Goal: Task Accomplishment & Management: Manage account settings

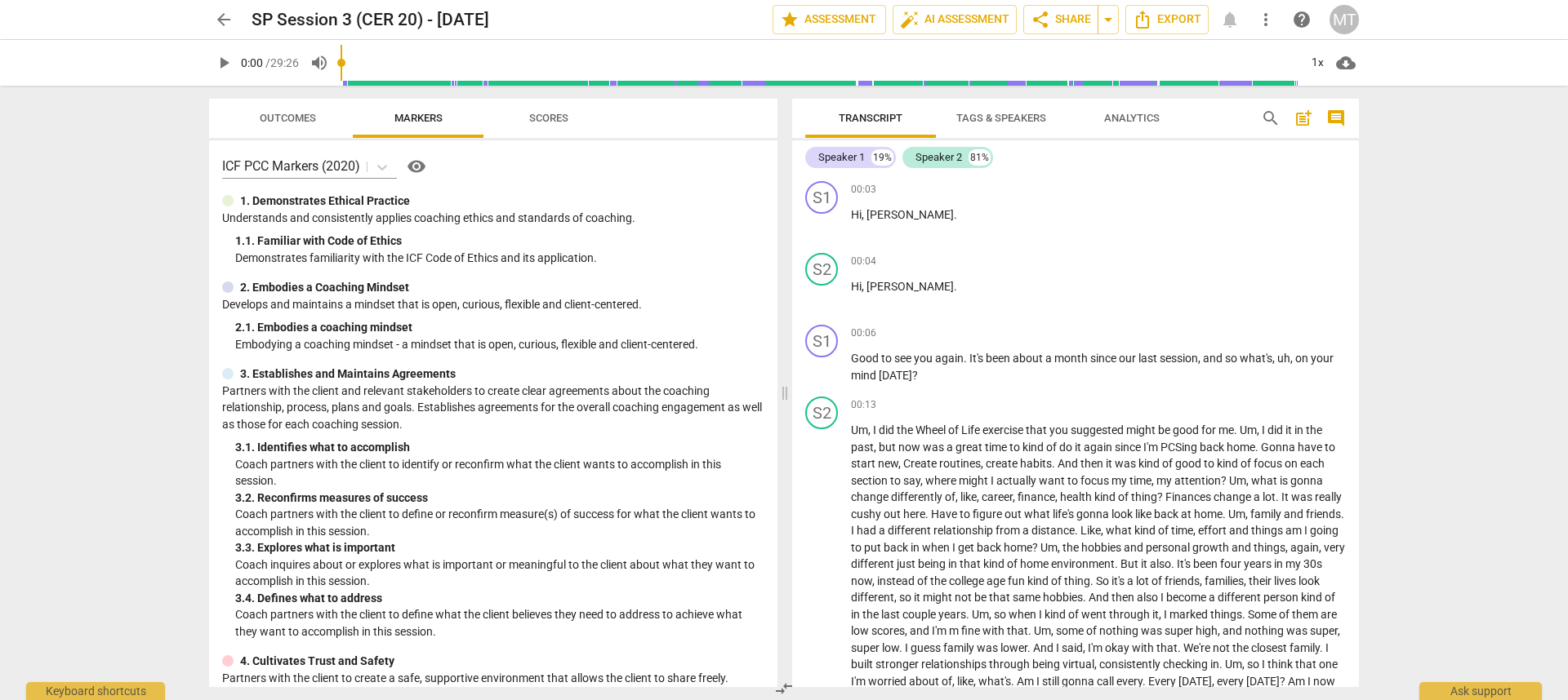
click at [1256, 26] on span "more_vert" at bounding box center [1266, 20] width 20 height 20
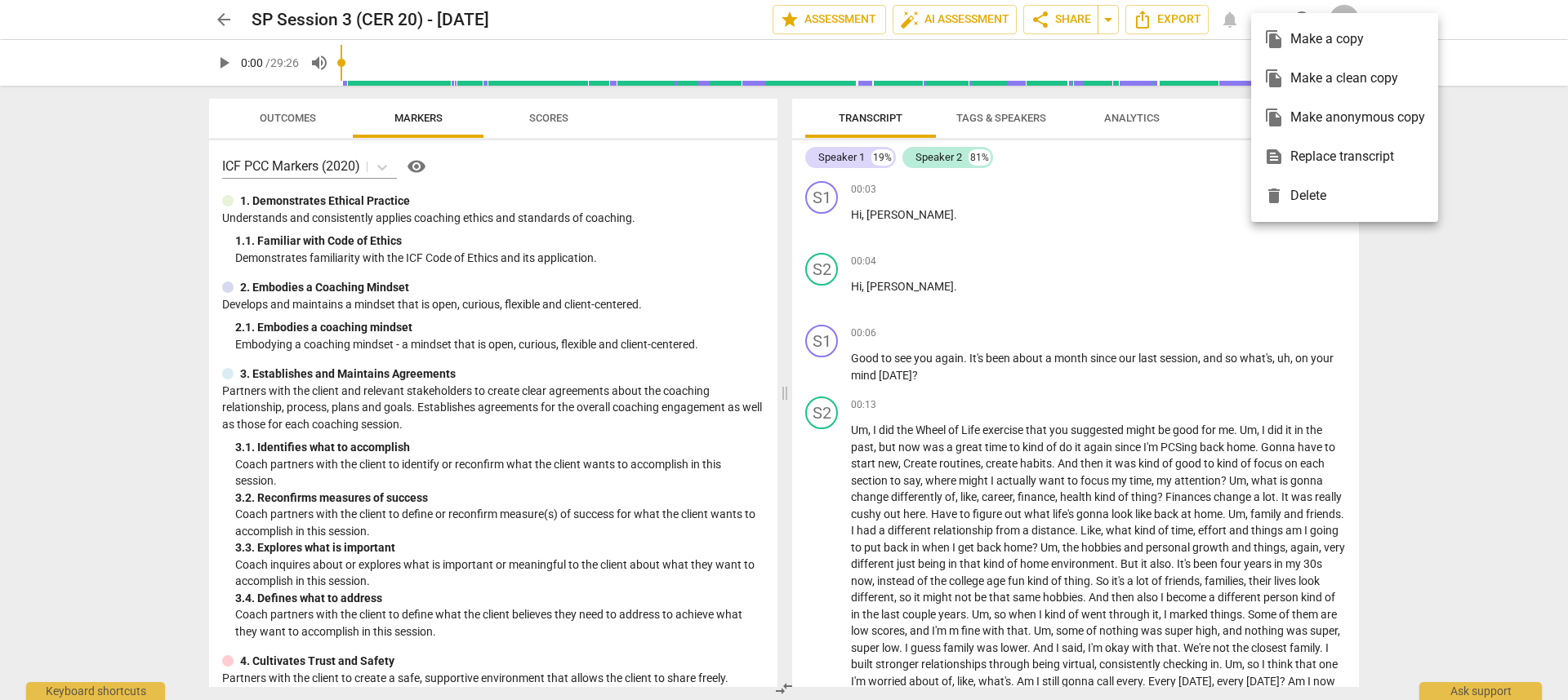
click at [1285, 49] on div "file_copy Make a copy" at bounding box center [1344, 40] width 160 height 40
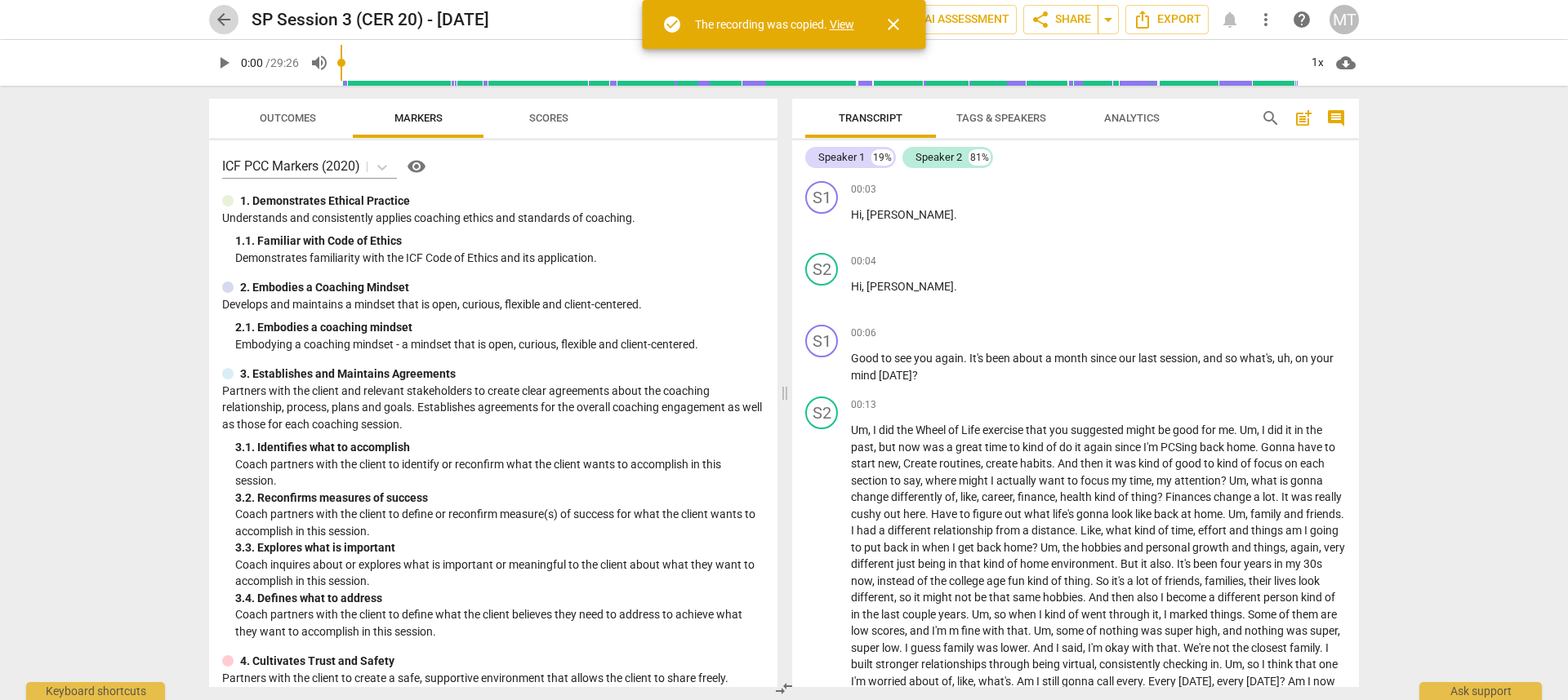
click at [224, 23] on span "arrow_back" at bounding box center [224, 20] width 20 height 20
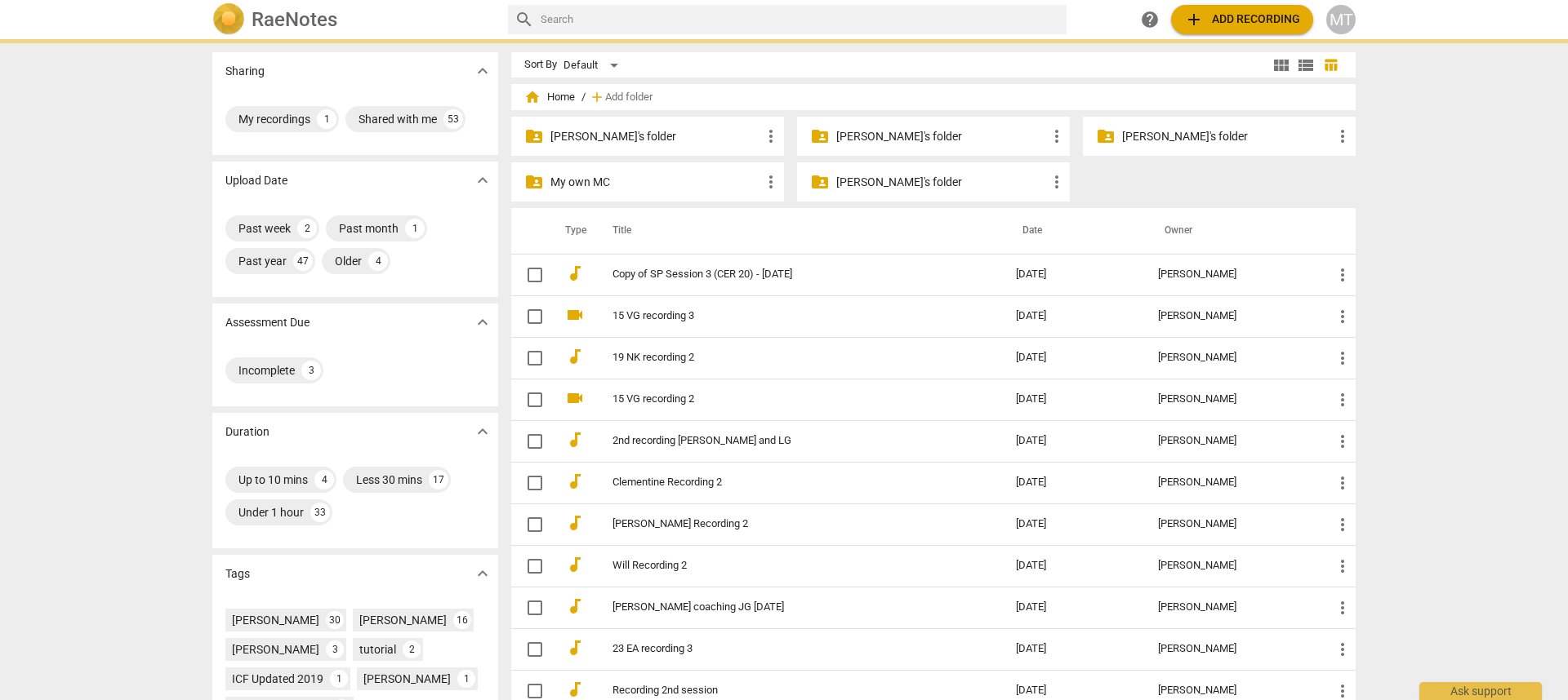
click at [871, 142] on p "[PERSON_NAME]'s folder" at bounding box center [941, 136] width 211 height 17
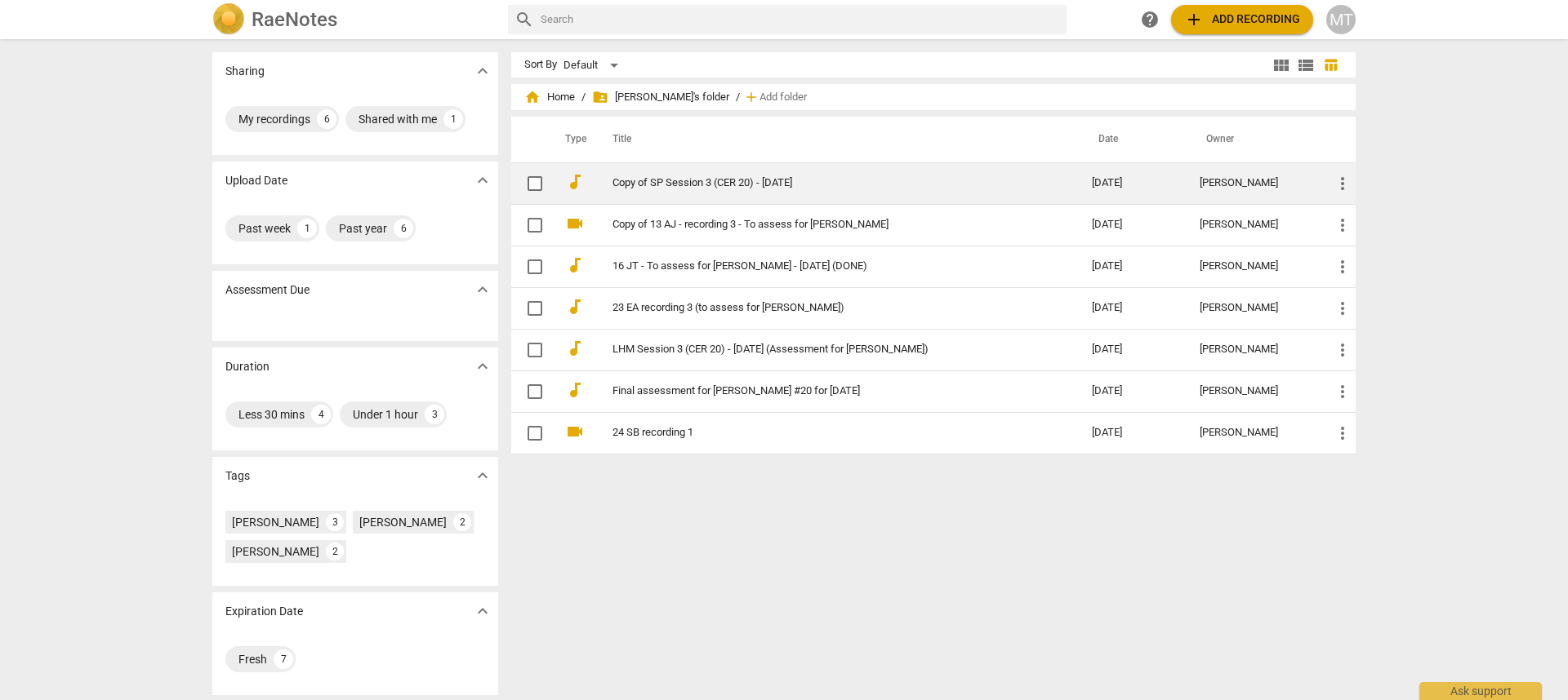
click at [1336, 179] on span "more_vert" at bounding box center [1342, 184] width 20 height 20
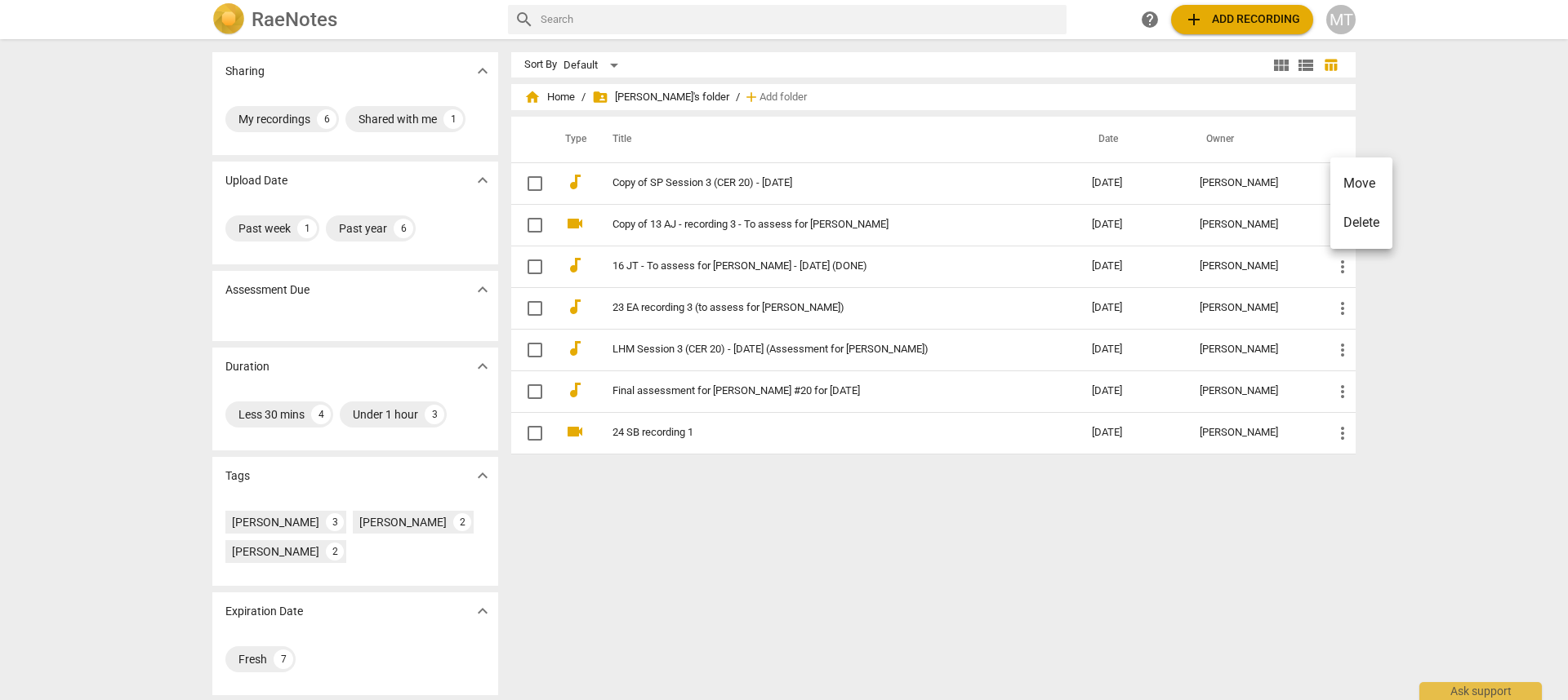
click at [741, 183] on div at bounding box center [784, 350] width 1568 height 700
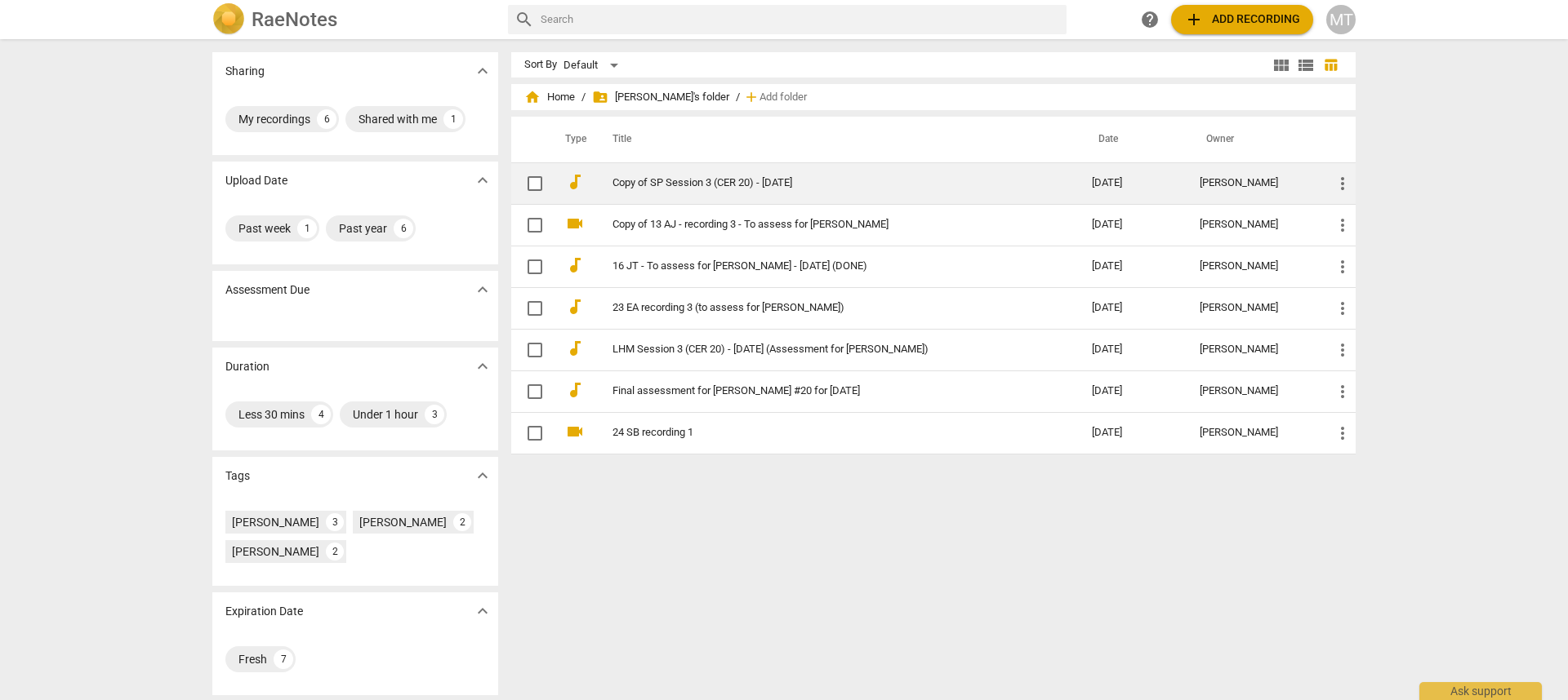
click at [670, 183] on link "Copy of SP Session 3 (CER 20) - [DATE]" at bounding box center [822, 183] width 420 height 12
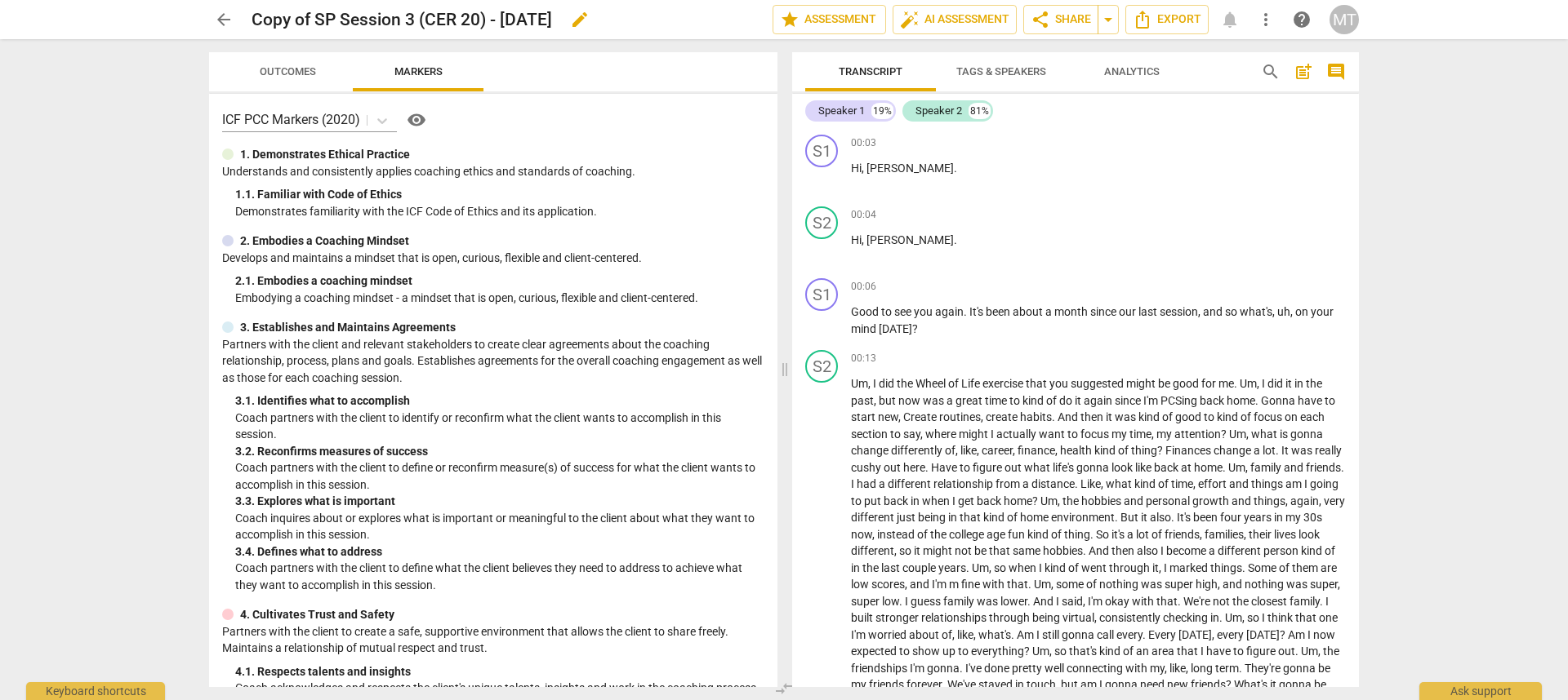
click at [392, 12] on h2 "Copy of SP Session 3 (CER 20) - [DATE]" at bounding box center [401, 20] width 300 height 21
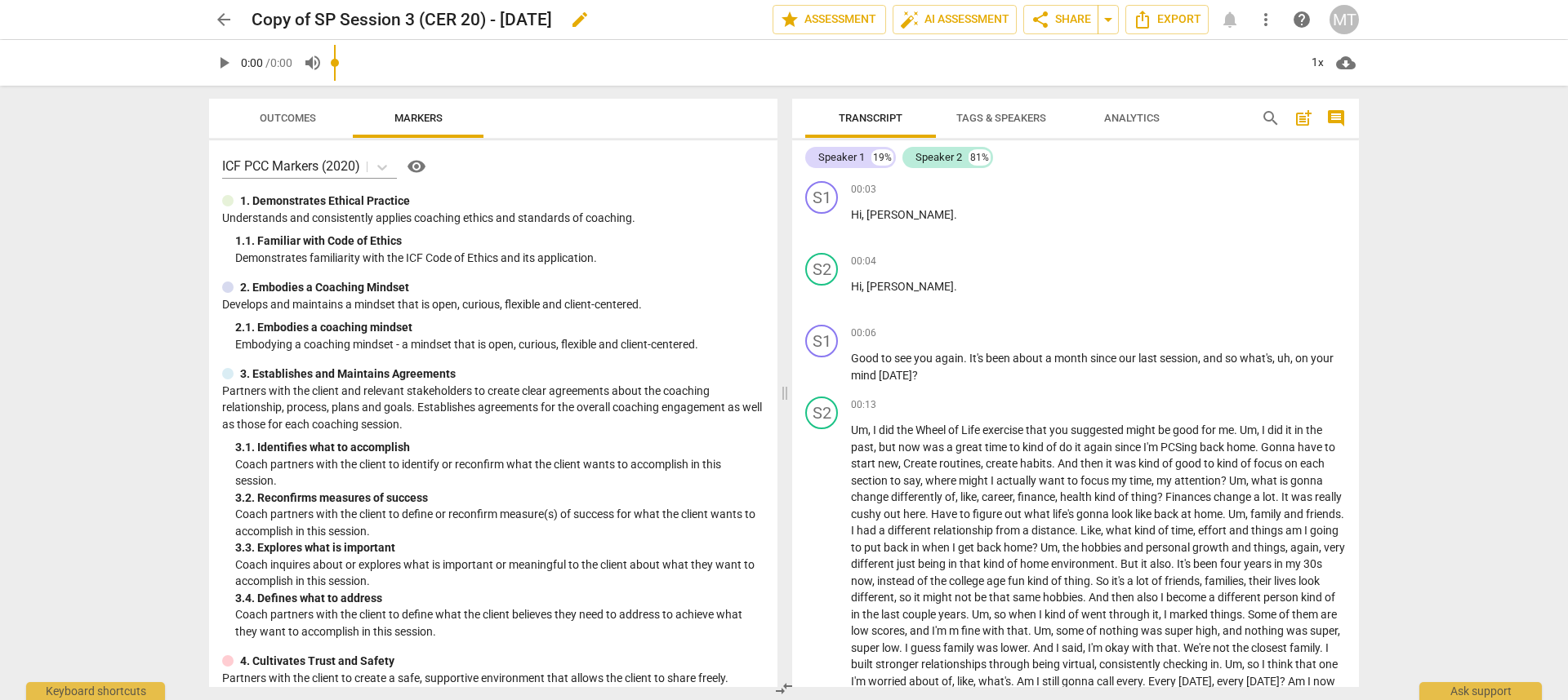
click at [589, 17] on span "edit" at bounding box center [579, 20] width 20 height 20
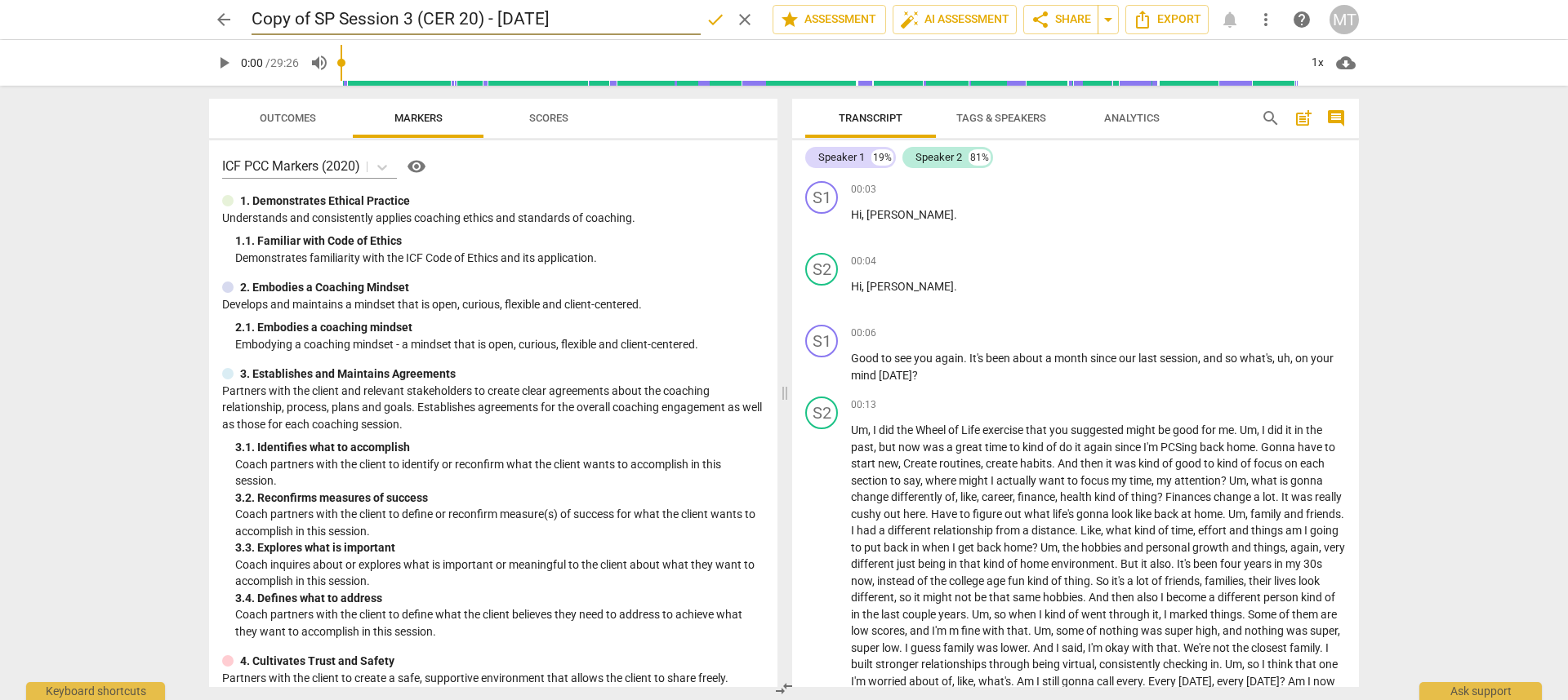
click at [310, 24] on input "Copy of SP Session 3 (CER 20) - [DATE]" at bounding box center [475, 19] width 449 height 31
drag, startPoint x: 318, startPoint y: 21, endPoint x: 242, endPoint y: 24, distance: 76.1
click at [242, 24] on div "arrow_back Copy of SP Session 3 (CER 20) - [DATE] done clear star Assessment au…" at bounding box center [784, 19] width 1150 height 31
click at [587, 26] on input "SP Session 3 (CER 20) - [DATE]" at bounding box center [475, 19] width 449 height 31
type input "SP Session 3 (CER 20) - [DATE] To Assess for [PERSON_NAME]"
